Goal: Information Seeking & Learning: Learn about a topic

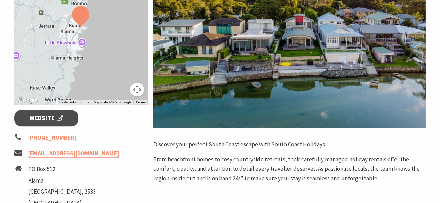
scroll to position [181, 0]
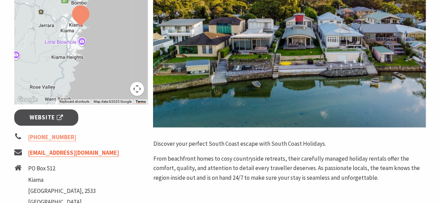
click at [85, 151] on link "hello@southcoastholidayhomes.com.au" at bounding box center [73, 153] width 91 height 8
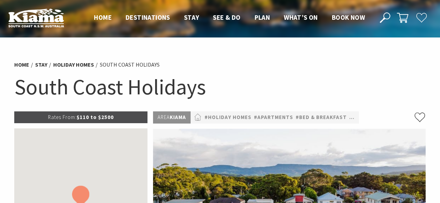
scroll to position [181, 0]
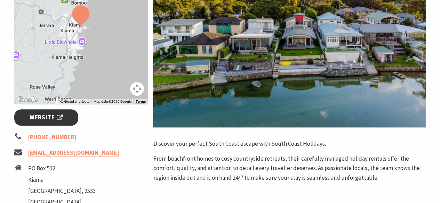
click at [29, 115] on link "Website" at bounding box center [46, 117] width 64 height 16
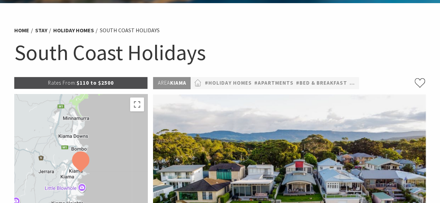
scroll to position [17, 0]
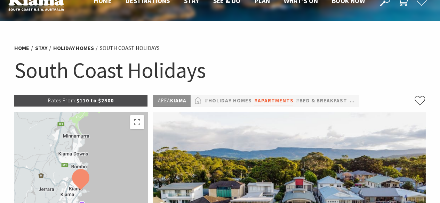
click at [284, 99] on link "#Apartments" at bounding box center [273, 101] width 39 height 9
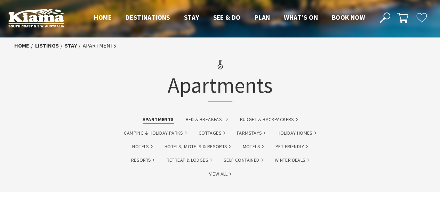
scroll to position [178, 0]
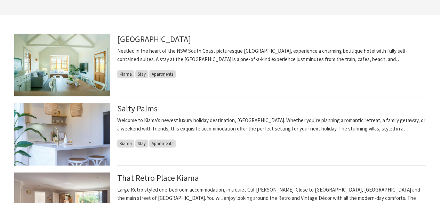
click at [49, 58] on img at bounding box center [62, 65] width 96 height 63
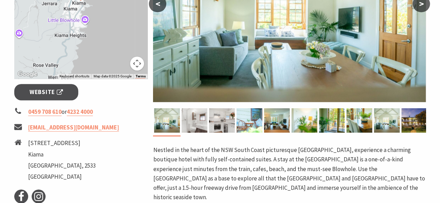
scroll to position [195, 0]
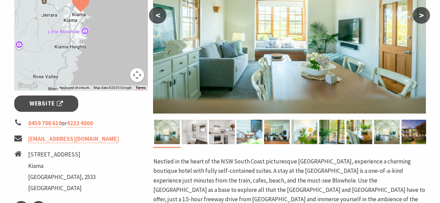
click at [423, 14] on button ">" at bounding box center [420, 15] width 17 height 17
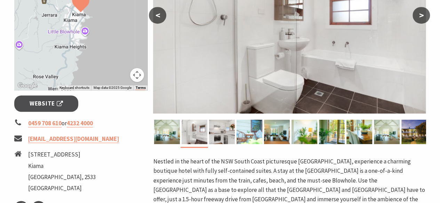
click at [419, 13] on button ">" at bounding box center [420, 15] width 17 height 17
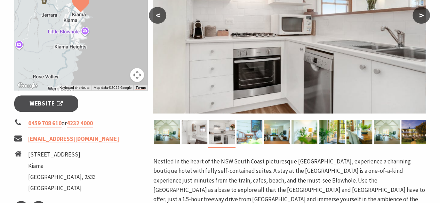
click at [419, 13] on button ">" at bounding box center [420, 15] width 17 height 17
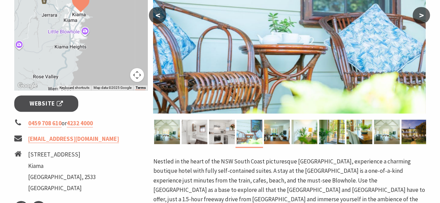
click at [419, 13] on button ">" at bounding box center [420, 15] width 17 height 17
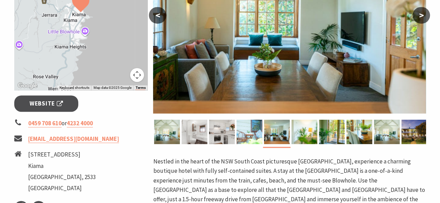
click at [419, 13] on button ">" at bounding box center [420, 15] width 17 height 17
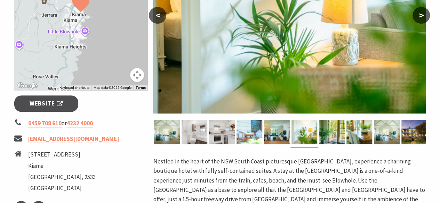
click at [419, 13] on button ">" at bounding box center [420, 15] width 17 height 17
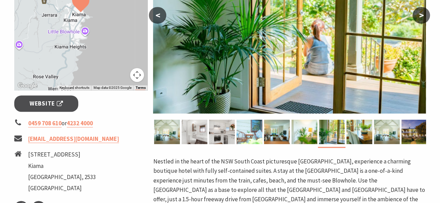
click at [419, 13] on button ">" at bounding box center [420, 15] width 17 height 17
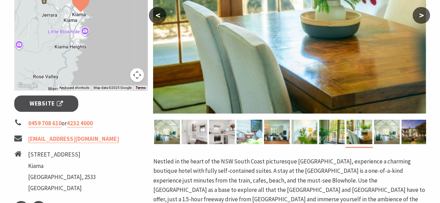
click at [419, 13] on button ">" at bounding box center [420, 15] width 17 height 17
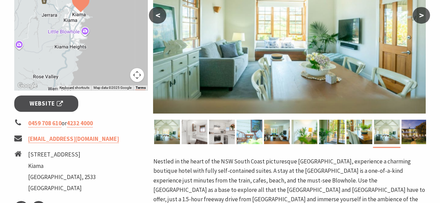
click at [419, 13] on button ">" at bounding box center [420, 15] width 17 height 17
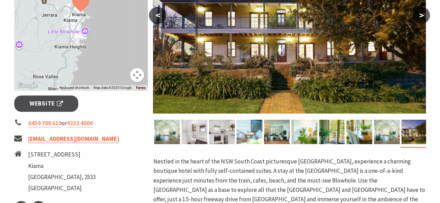
click at [50, 139] on link "[EMAIL_ADDRESS][DOMAIN_NAME]" at bounding box center [73, 139] width 91 height 8
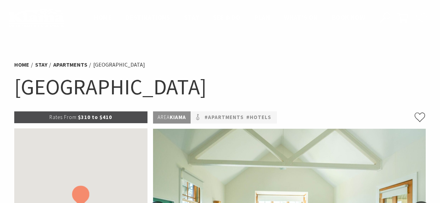
scroll to position [195, 0]
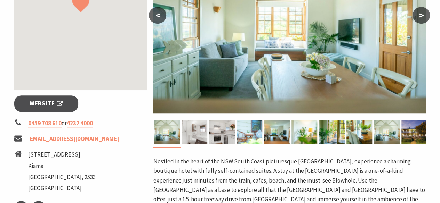
click at [48, 101] on span "Website" at bounding box center [46, 103] width 33 height 9
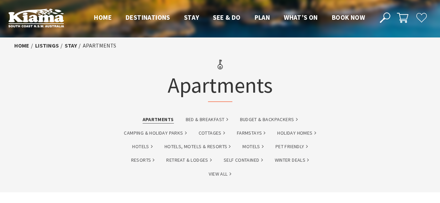
scroll to position [178, 0]
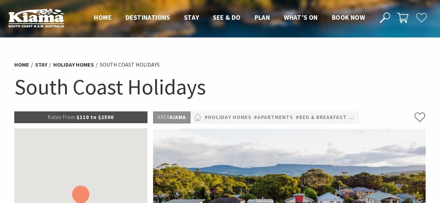
scroll to position [17, 0]
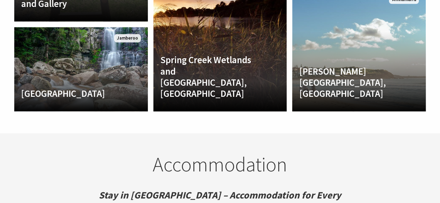
scroll to position [1669, 0]
